Goal: Information Seeking & Learning: Learn about a topic

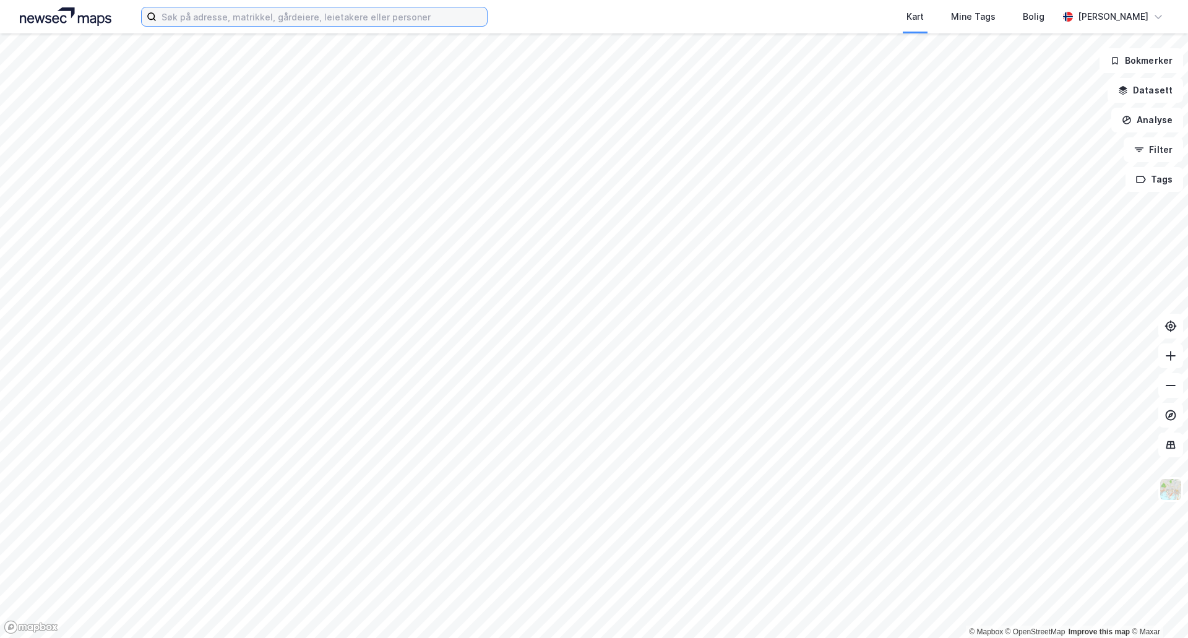
click at [313, 24] on input at bounding box center [321, 16] width 330 height 19
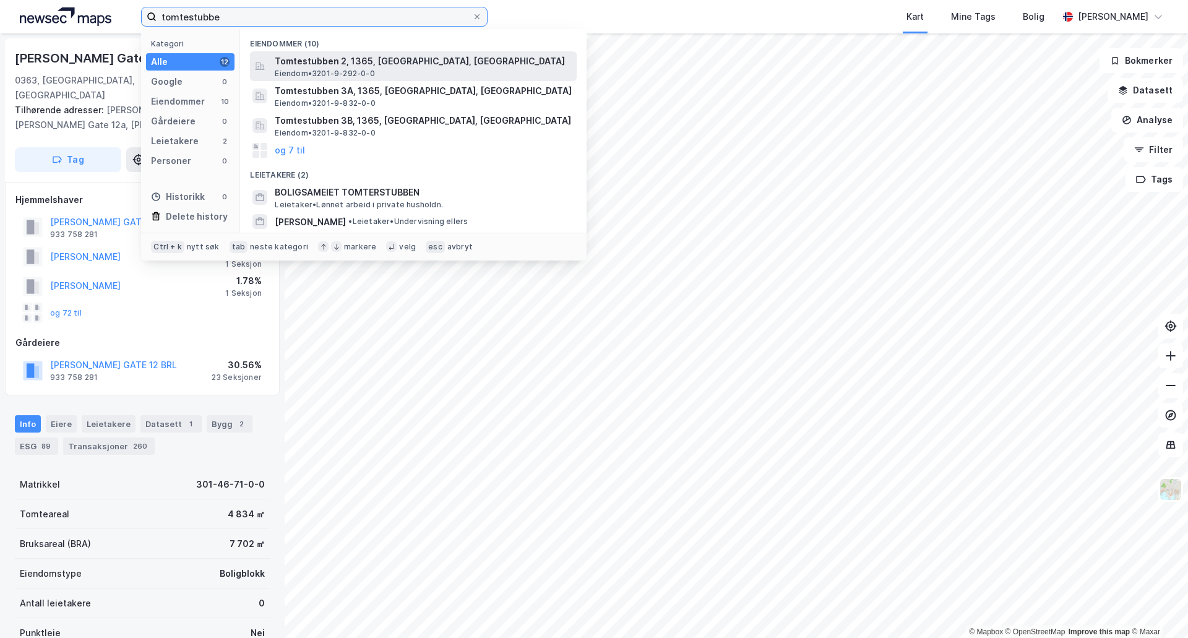
type input "tomtestubbe"
click at [328, 61] on span "Tomtestubben 2, 1365, [GEOGRAPHIC_DATA], [GEOGRAPHIC_DATA]" at bounding box center [423, 61] width 297 height 15
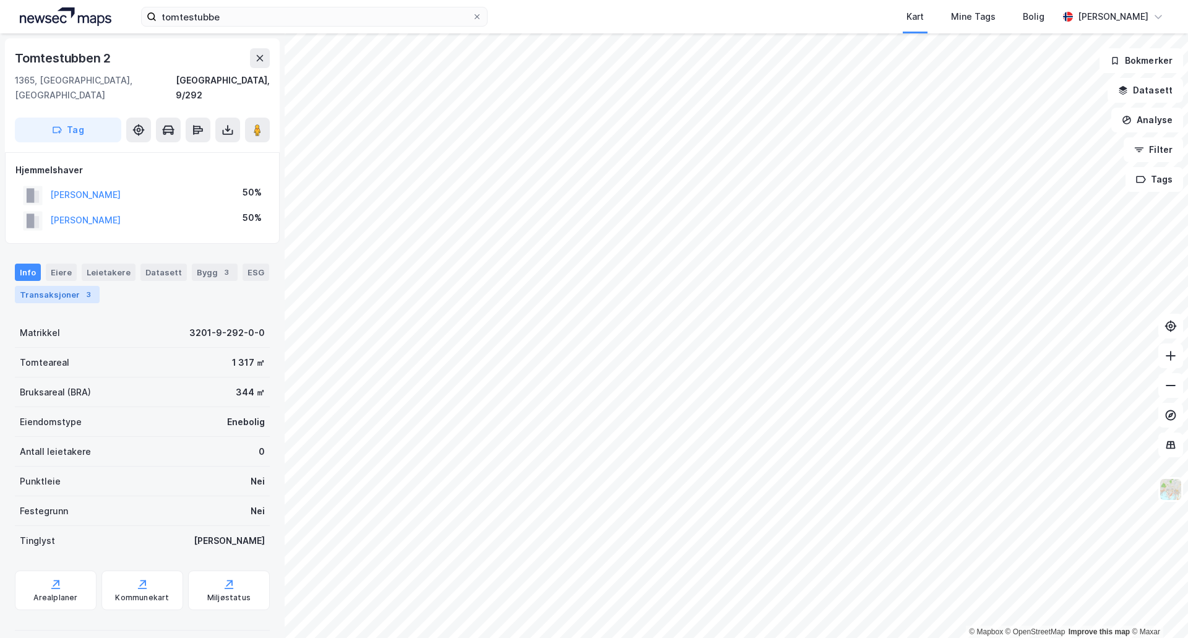
drag, startPoint x: 61, startPoint y: 275, endPoint x: 68, endPoint y: 281, distance: 9.7
click at [61, 286] on div "Transaksjoner 3" at bounding box center [57, 294] width 85 height 17
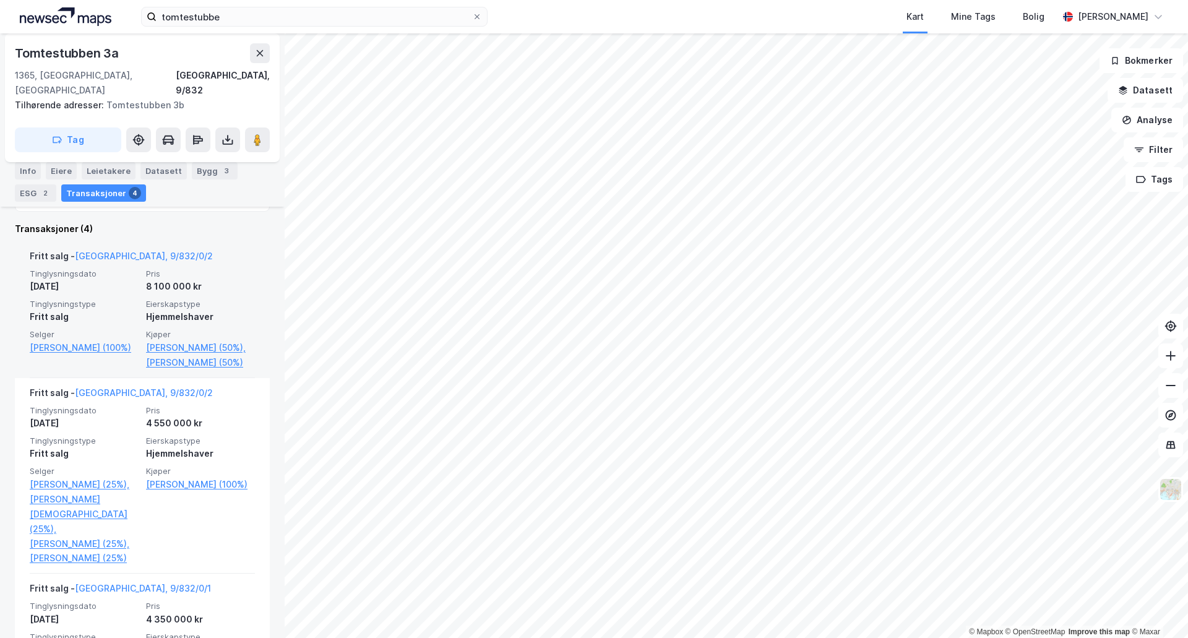
scroll to position [309, 0]
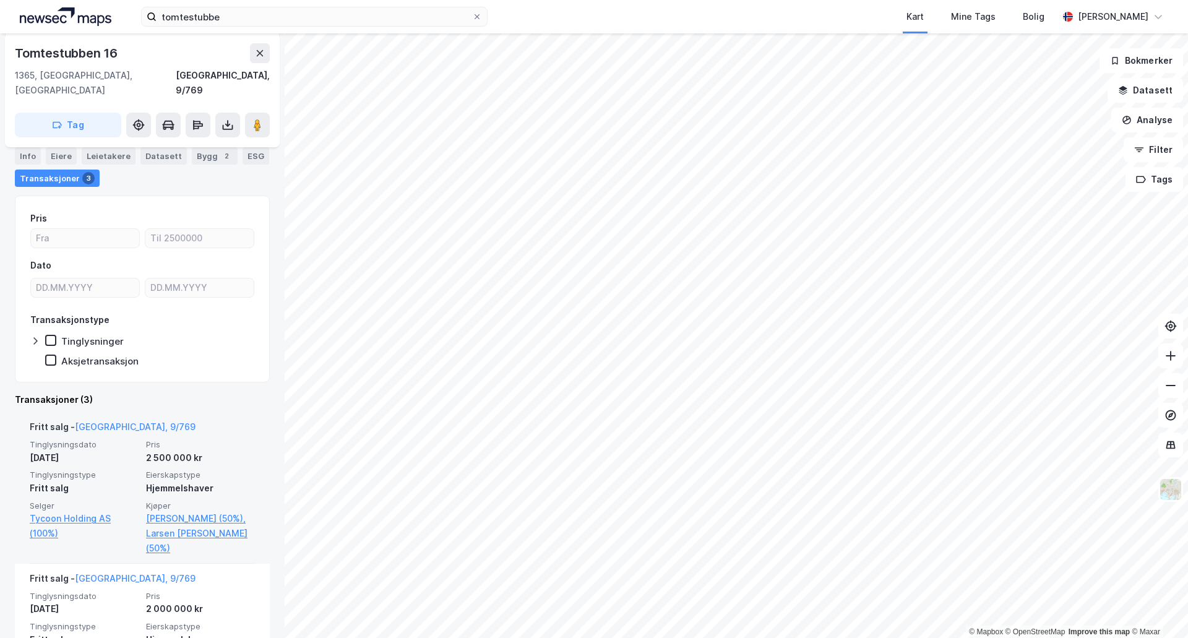
scroll to position [124, 0]
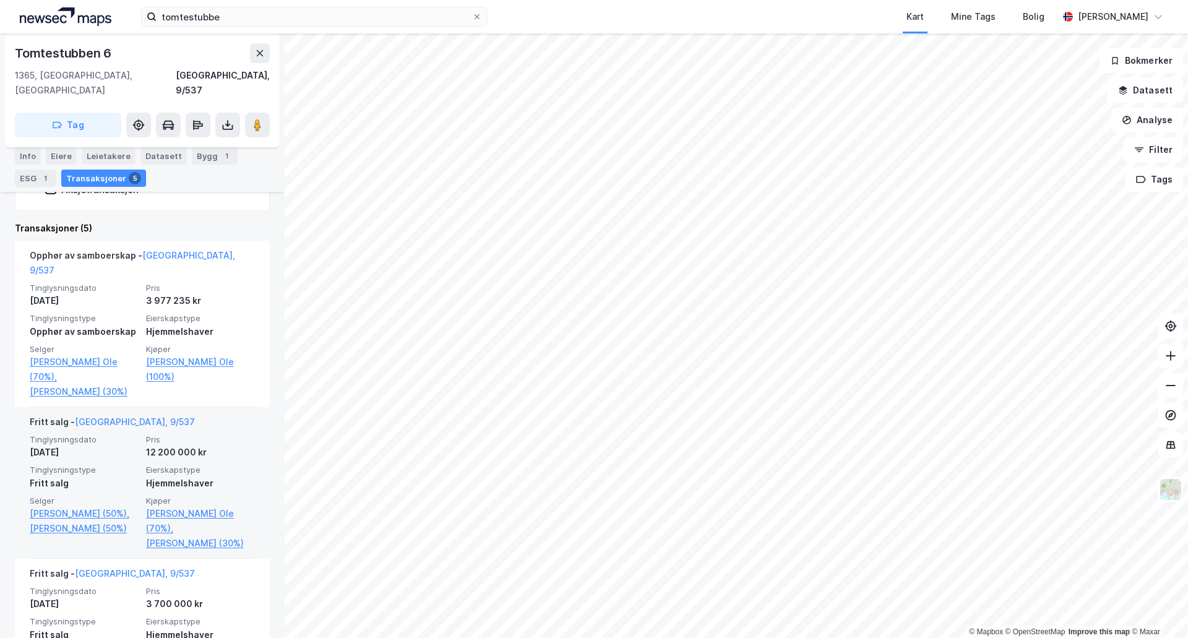
scroll to position [247, 0]
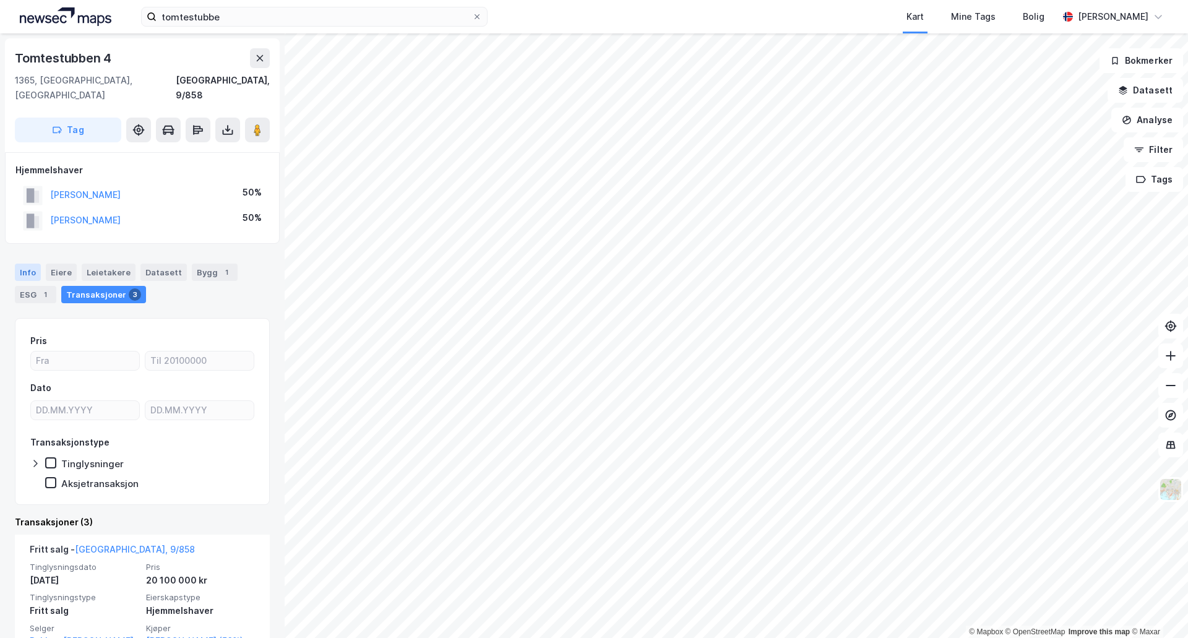
click at [26, 263] on div "Info" at bounding box center [28, 271] width 26 height 17
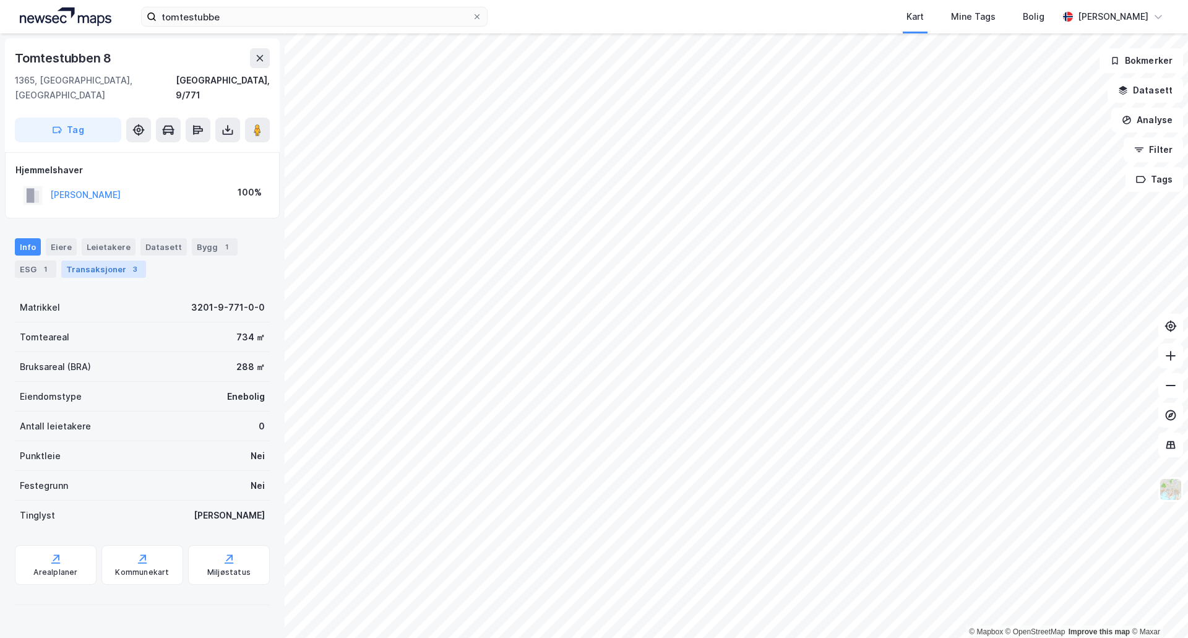
click at [98, 260] on div "Transaksjoner 3" at bounding box center [103, 268] width 85 height 17
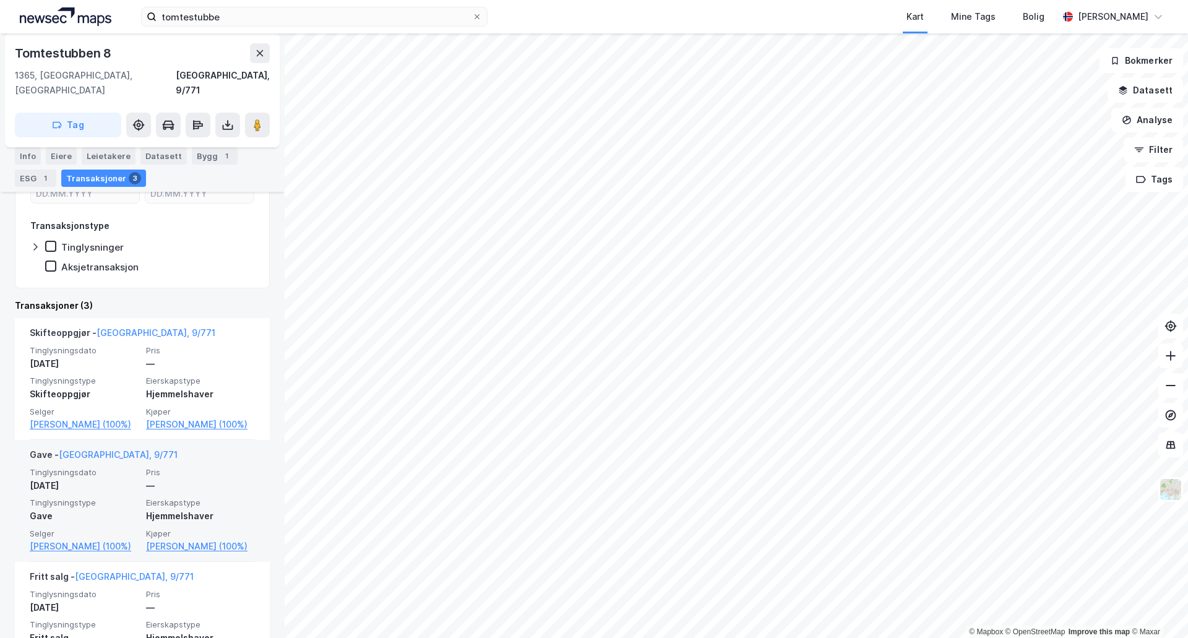
scroll to position [187, 0]
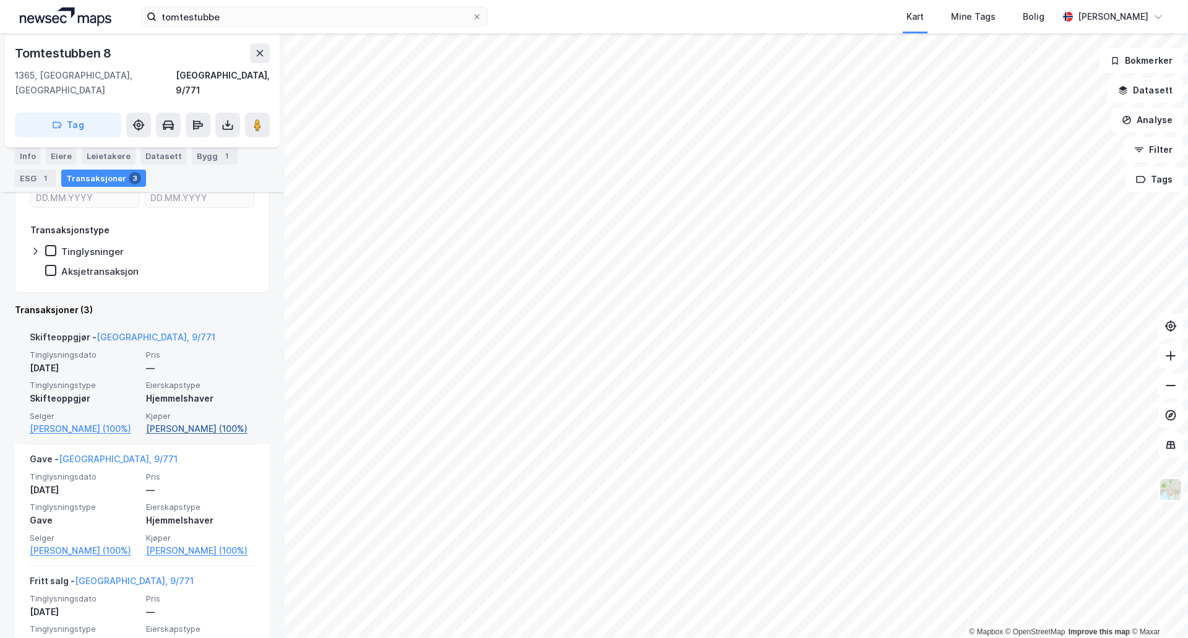
click at [180, 421] on link "[PERSON_NAME] (100%)" at bounding box center [200, 428] width 109 height 15
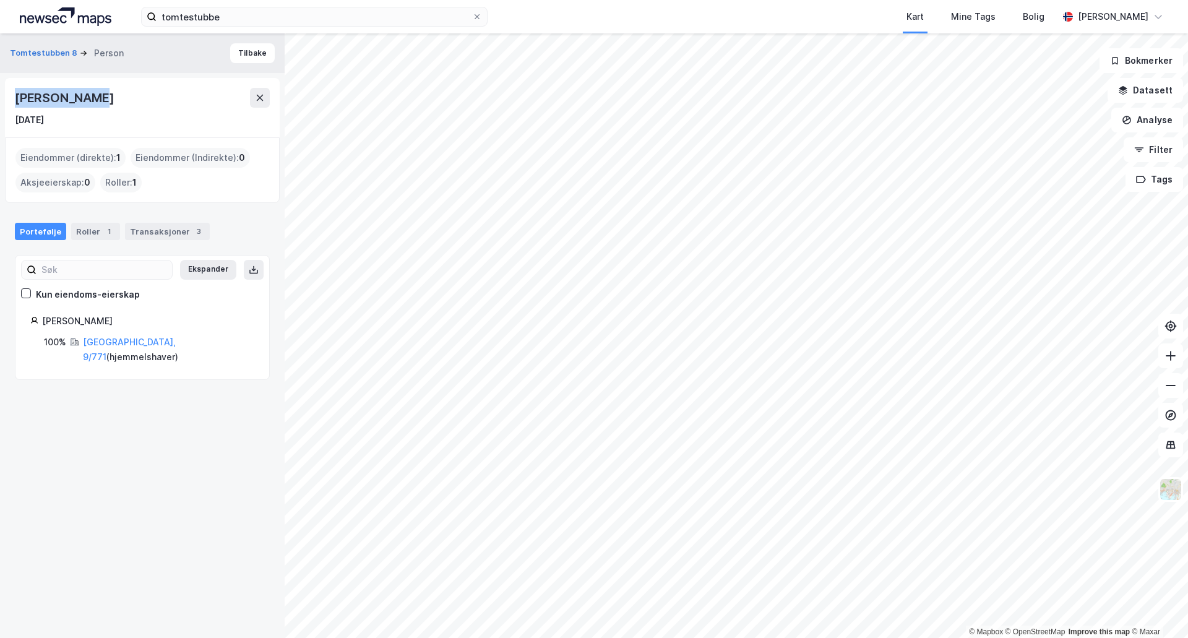
drag, startPoint x: 104, startPoint y: 99, endPoint x: 13, endPoint y: 100, distance: 90.9
click at [13, 100] on div "[PERSON_NAME] [DATE]" at bounding box center [142, 107] width 275 height 59
copy div "[PERSON_NAME]"
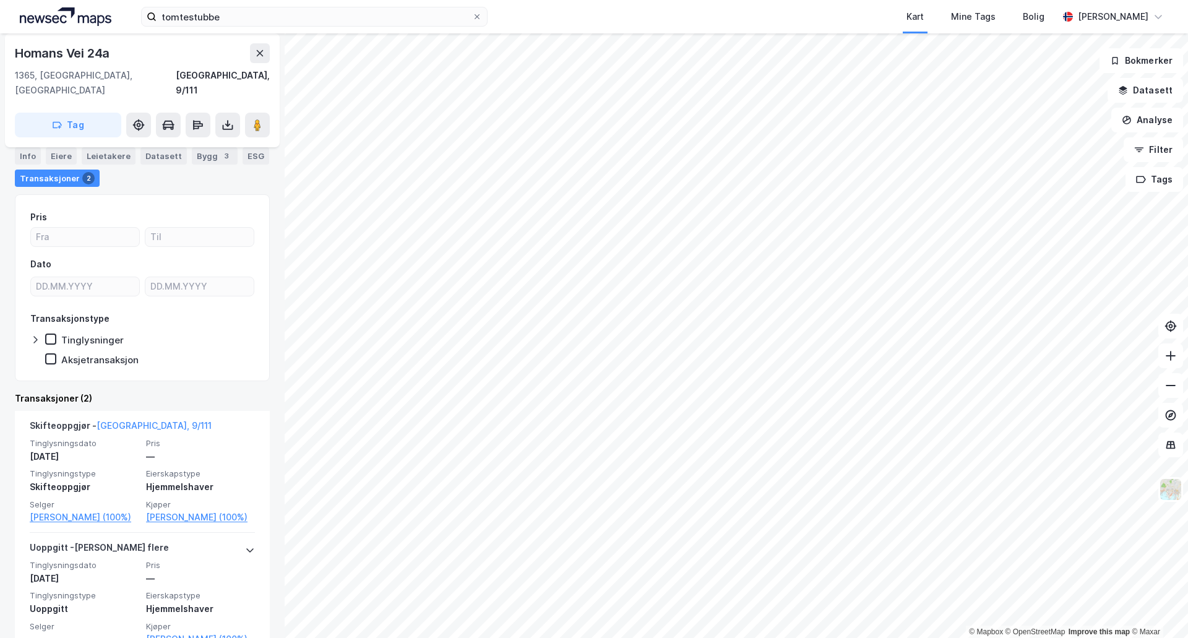
scroll to position [124, 0]
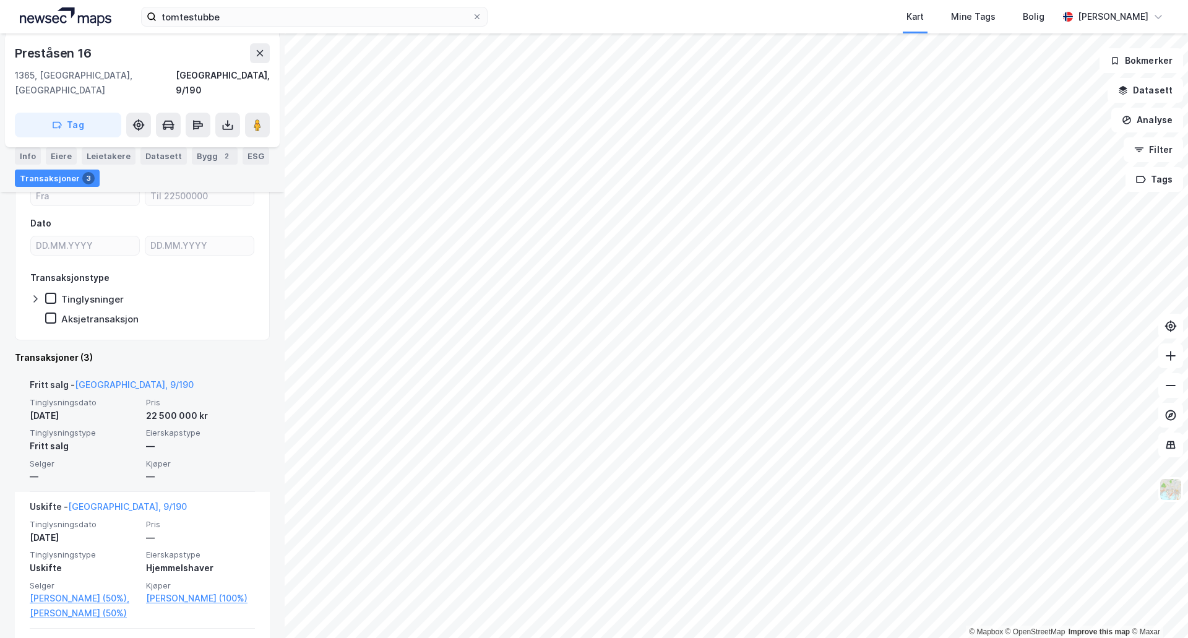
scroll to position [186, 0]
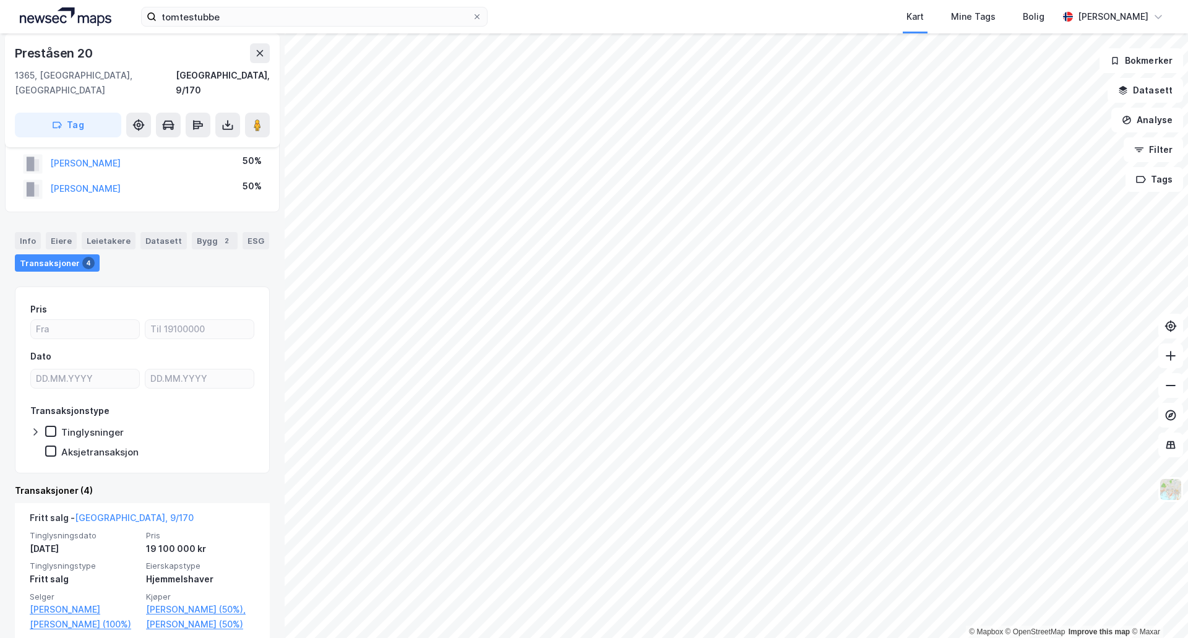
scroll to position [62, 0]
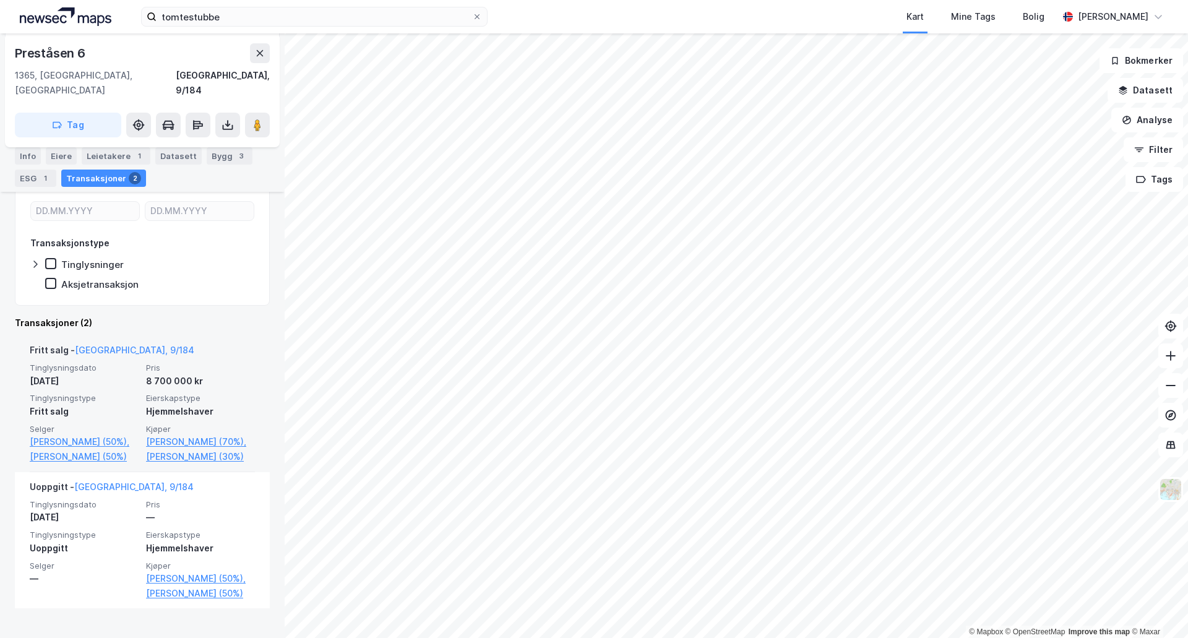
scroll to position [75, 0]
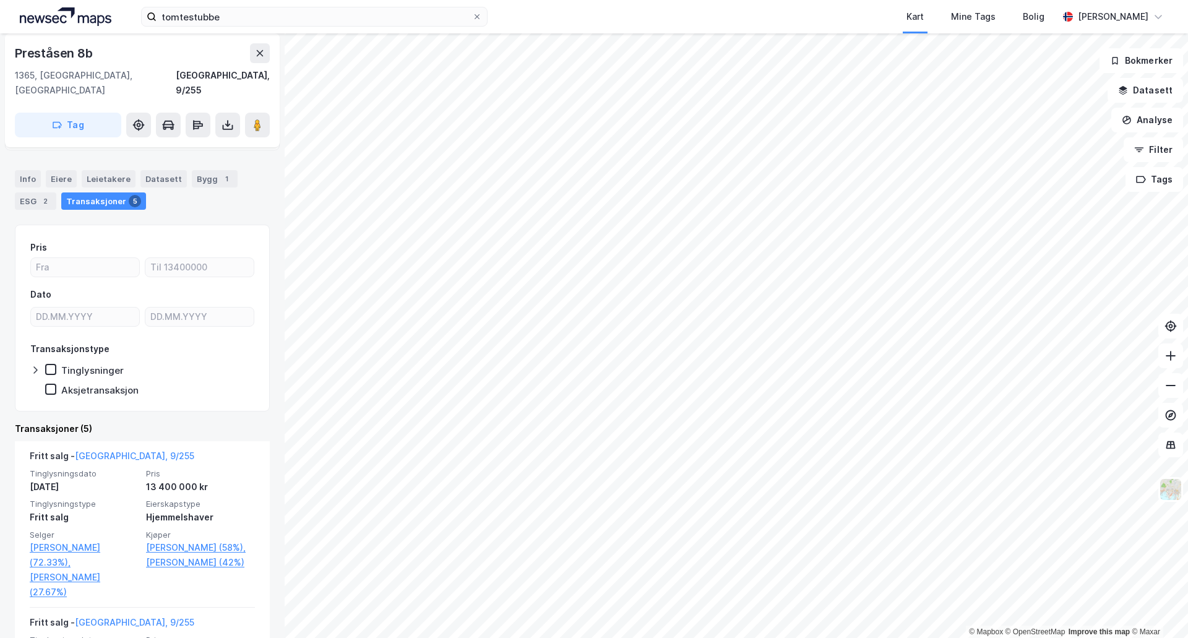
scroll to position [62, 0]
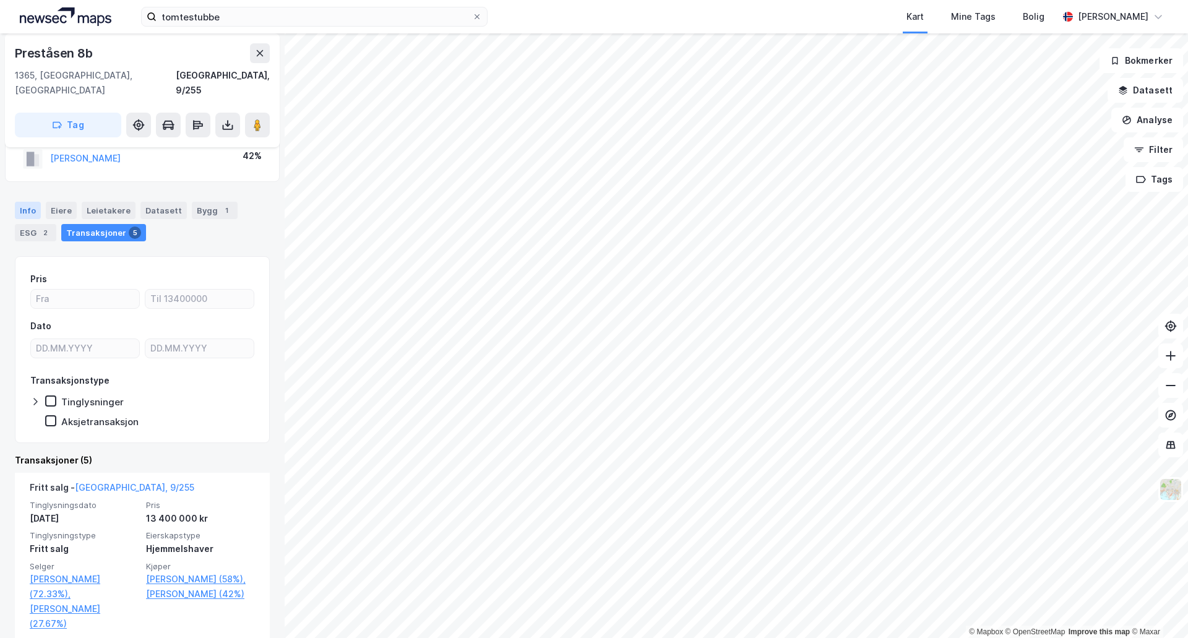
click at [28, 202] on div "Info" at bounding box center [28, 210] width 26 height 17
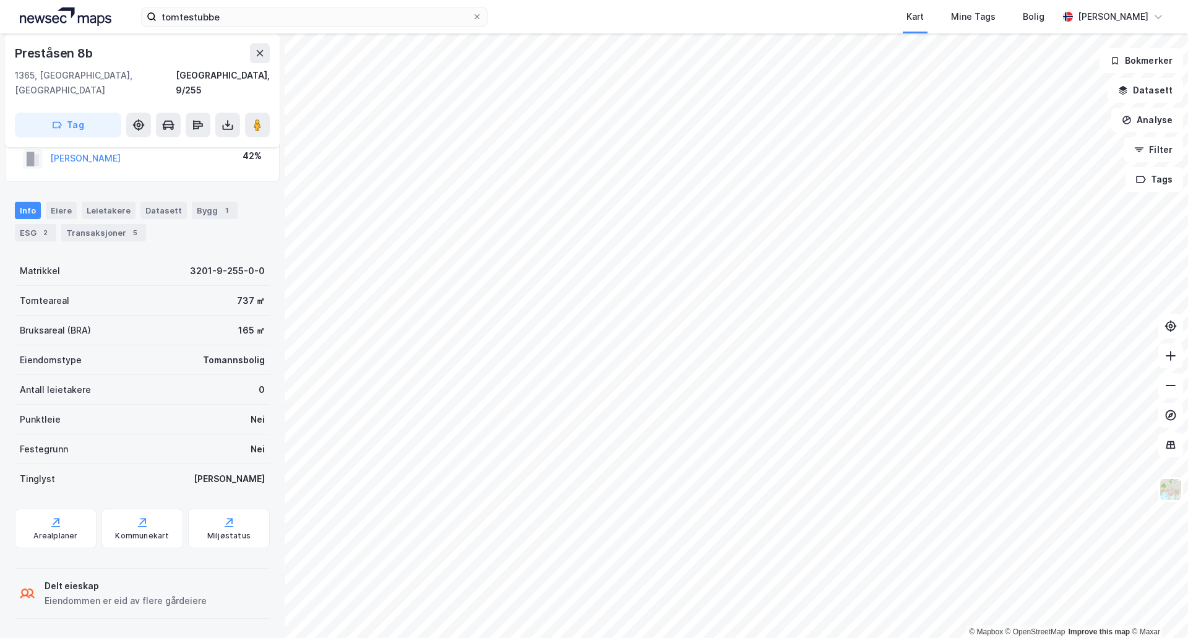
scroll to position [48, 0]
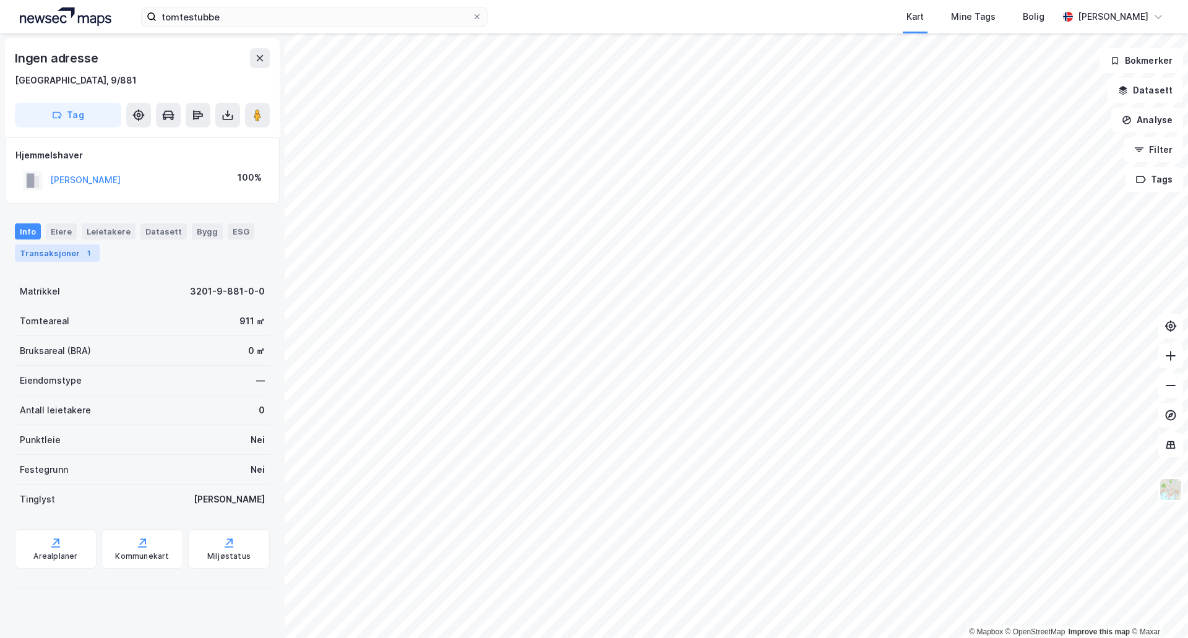
click at [68, 254] on div "Transaksjoner 1" at bounding box center [57, 252] width 85 height 17
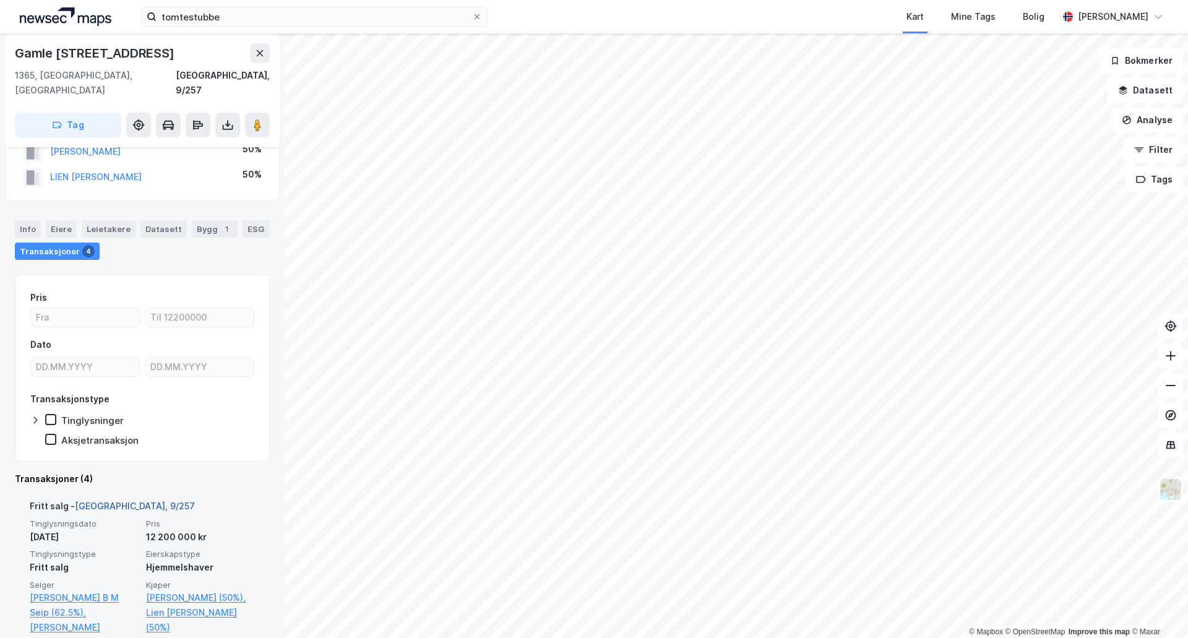
scroll to position [62, 0]
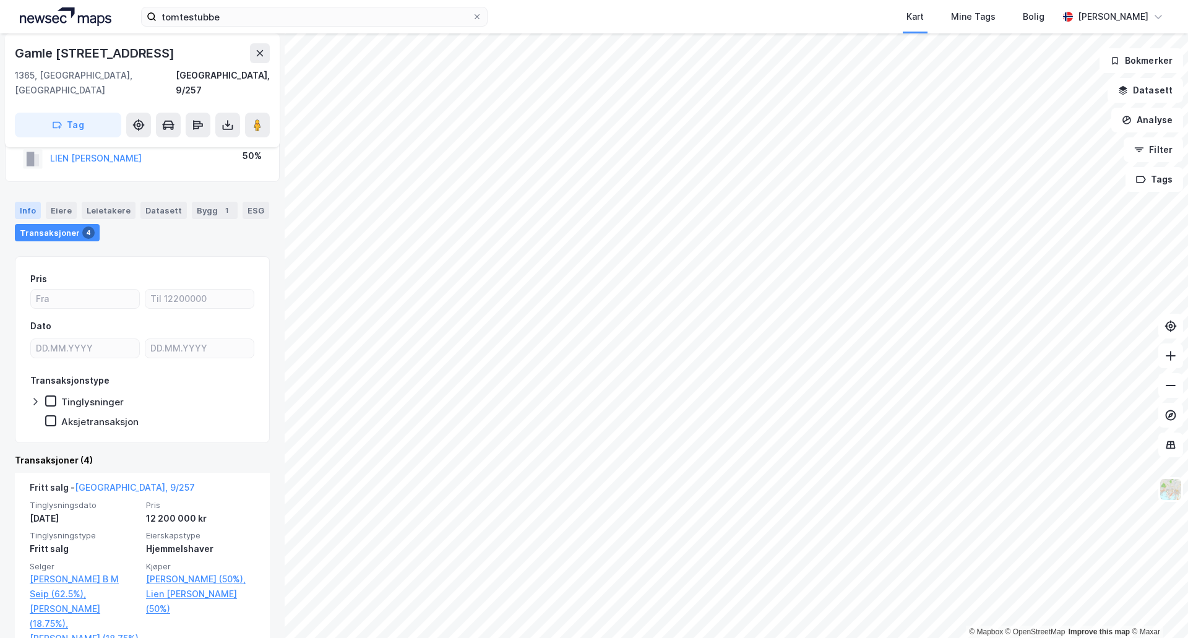
click at [32, 202] on div "Info" at bounding box center [28, 210] width 26 height 17
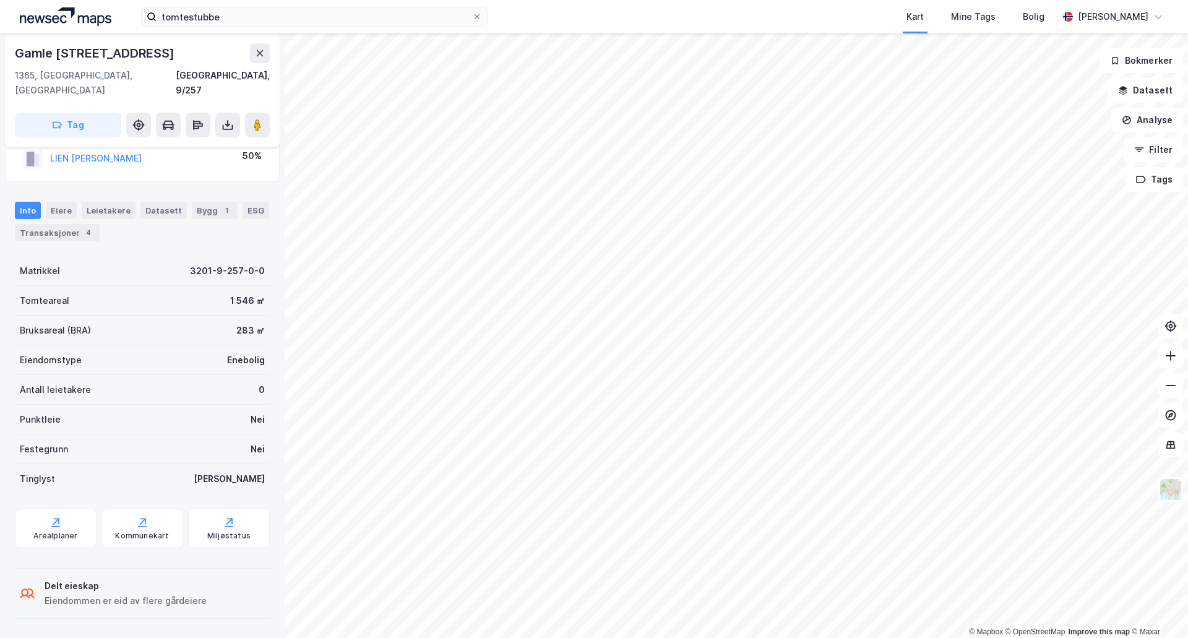
scroll to position [48, 0]
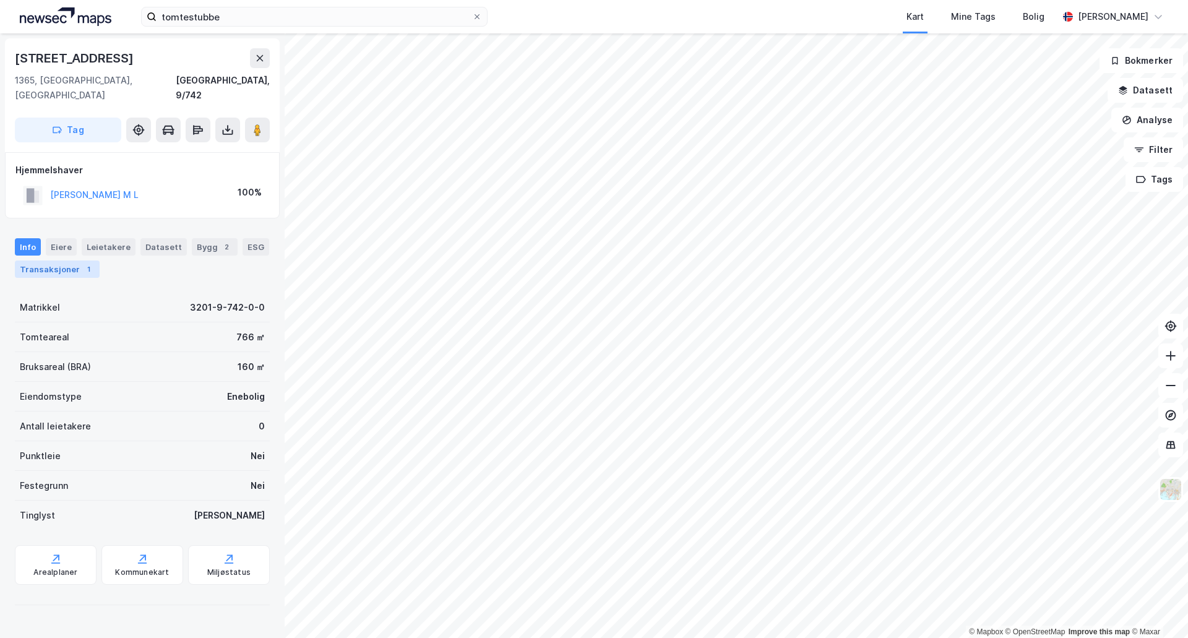
click at [56, 260] on div "Transaksjoner 1" at bounding box center [57, 268] width 85 height 17
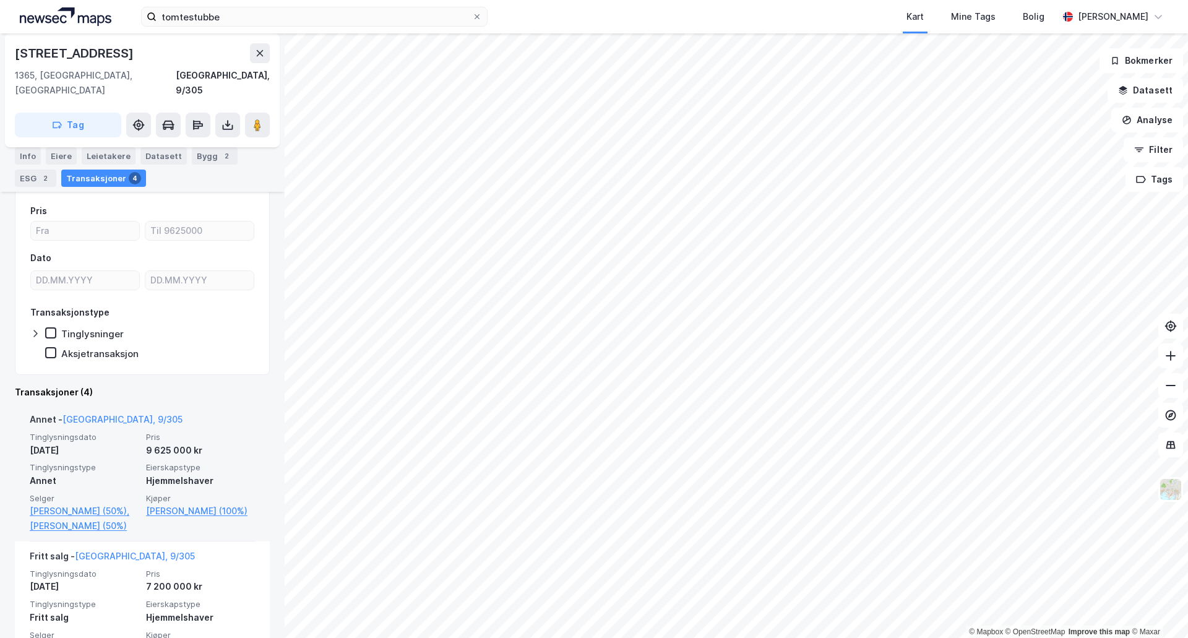
scroll to position [124, 0]
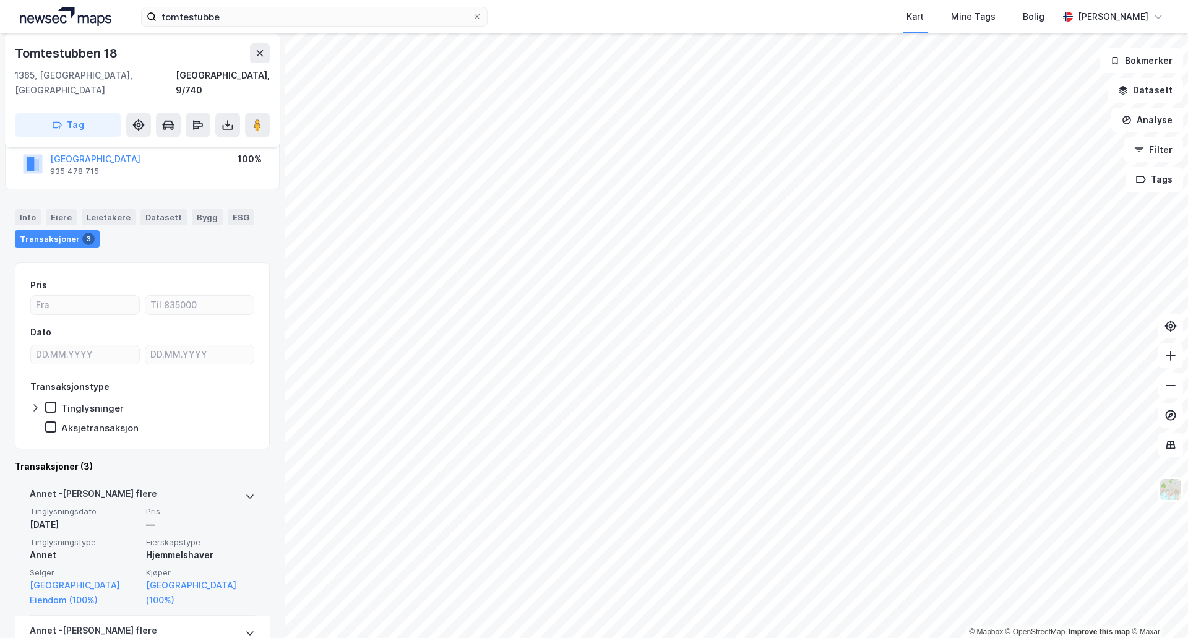
scroll to position [124, 0]
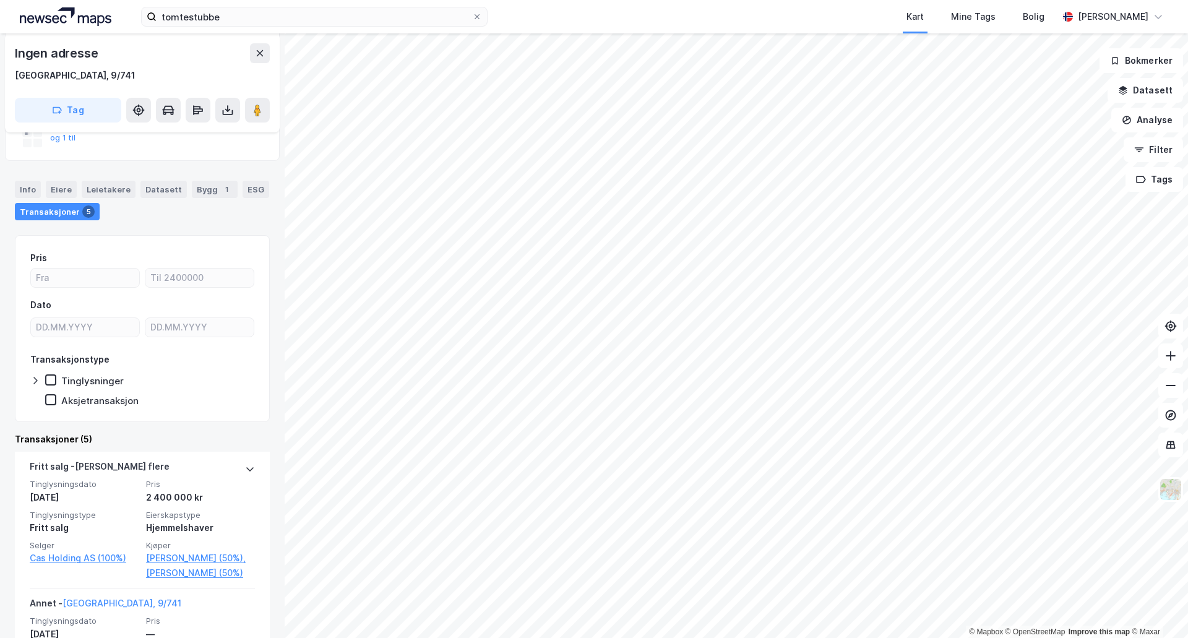
scroll to position [124, 0]
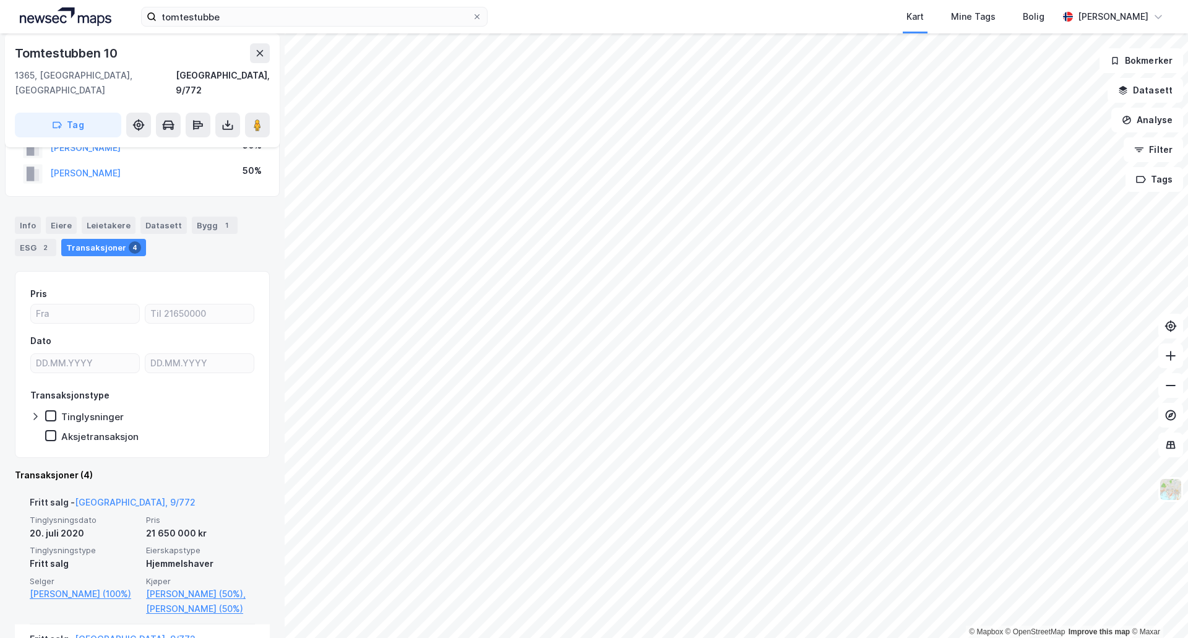
scroll to position [62, 0]
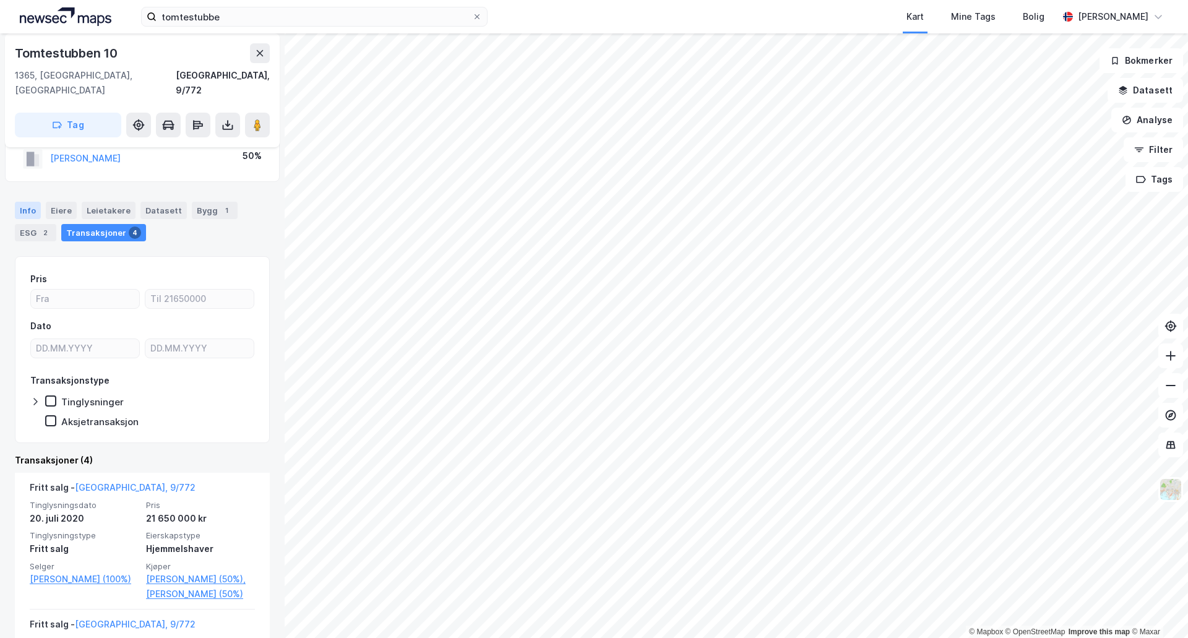
click at [31, 202] on div "Info" at bounding box center [28, 210] width 26 height 17
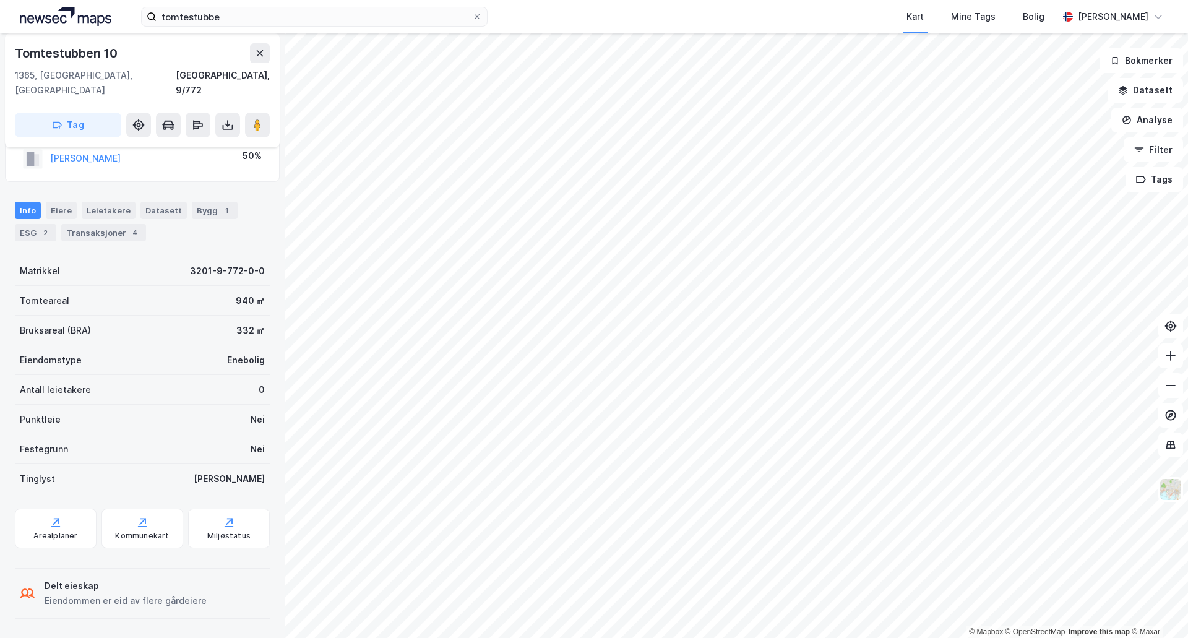
scroll to position [48, 0]
